Goal: Task Accomplishment & Management: Manage account settings

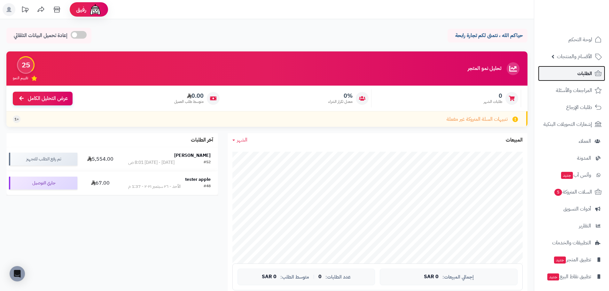
click at [578, 70] on span "الطلبات" at bounding box center [584, 73] width 15 height 9
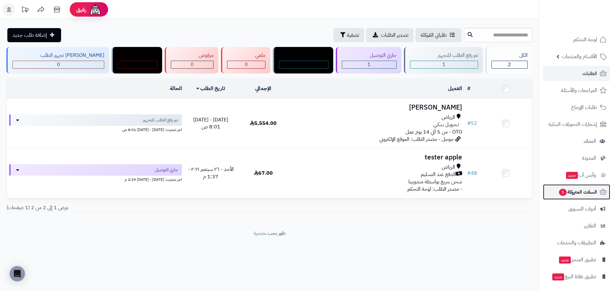
click at [573, 196] on span "السلات المتروكة 5" at bounding box center [577, 192] width 39 height 9
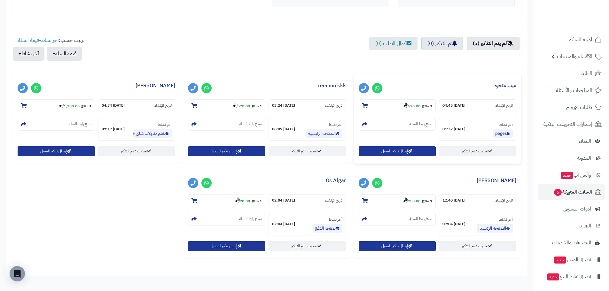
scroll to position [224, 0]
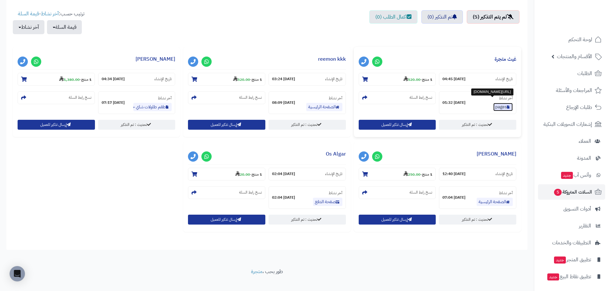
click at [501, 105] on link "pages" at bounding box center [502, 107] width 19 height 8
click at [576, 72] on link "الطلبات" at bounding box center [571, 73] width 67 height 15
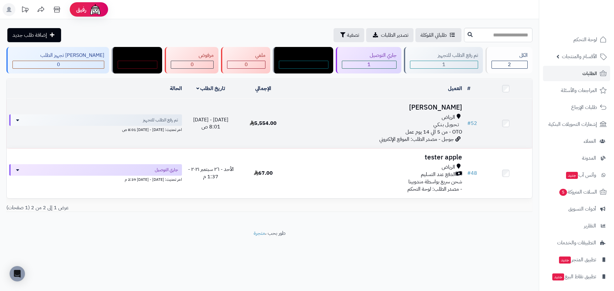
click at [383, 120] on div "الرياض" at bounding box center [377, 117] width 170 height 7
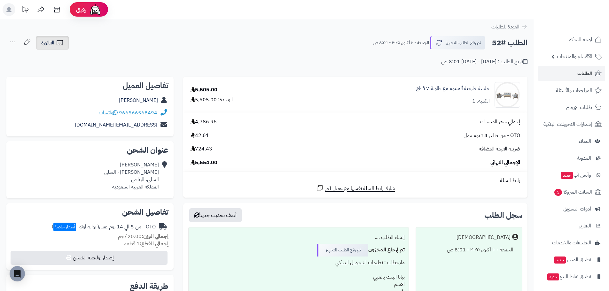
click at [50, 43] on span "الفاتورة" at bounding box center [47, 43] width 13 height 8
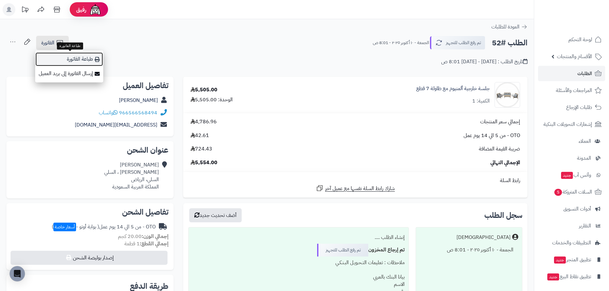
click at [79, 58] on link "طباعة الفاتورة" at bounding box center [69, 59] width 68 height 14
